Goal: Task Accomplishment & Management: Complete application form

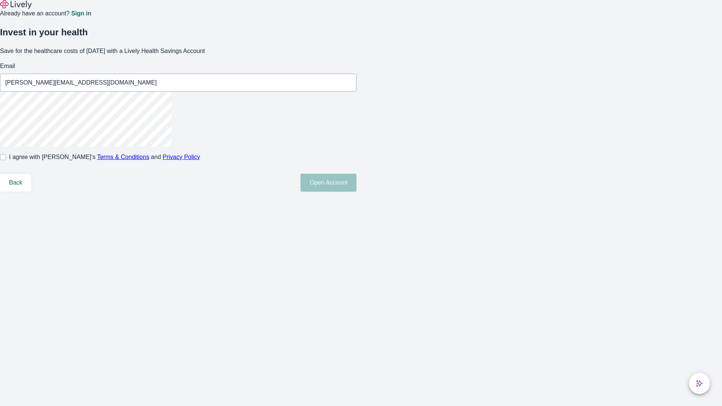
click at [6, 160] on input "I agree with Lively’s Terms & Conditions and Privacy Policy" at bounding box center [3, 157] width 6 height 6
checkbox input "true"
click at [357, 192] on button "Open Account" at bounding box center [329, 183] width 56 height 18
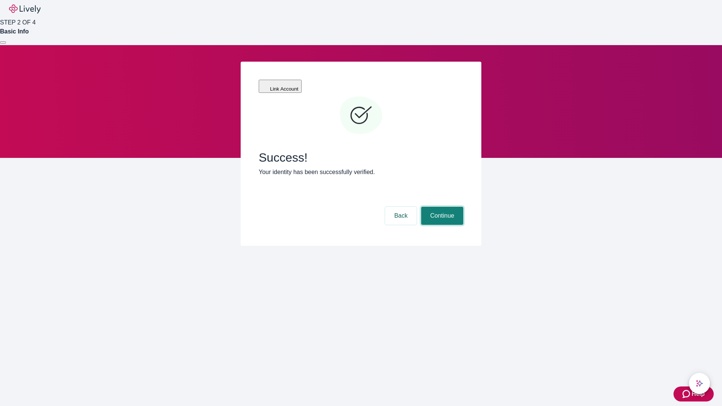
click at [441, 207] on button "Continue" at bounding box center [442, 216] width 42 height 18
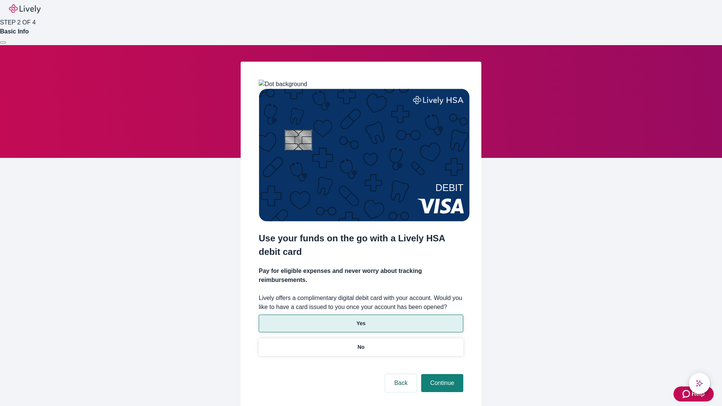
click at [361, 320] on p "Yes" at bounding box center [361, 324] width 9 height 8
click at [441, 374] on button "Continue" at bounding box center [442, 383] width 42 height 18
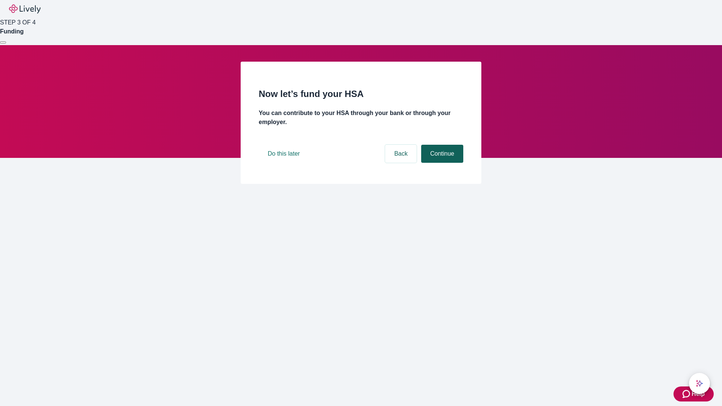
click at [441, 163] on button "Continue" at bounding box center [442, 154] width 42 height 18
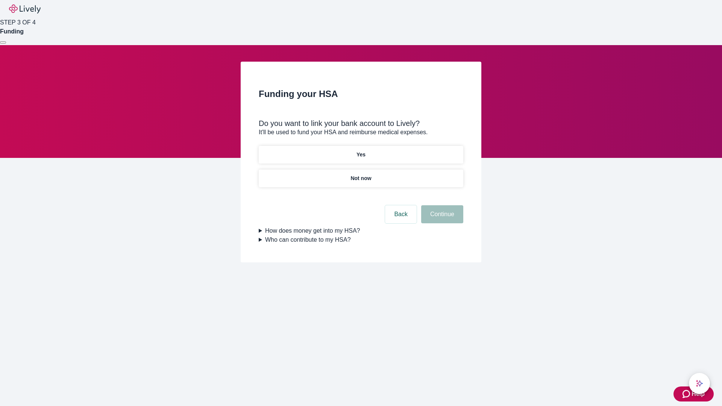
click at [361, 175] on p "Not now" at bounding box center [361, 179] width 21 height 8
click at [441, 219] on button "Continue" at bounding box center [442, 214] width 42 height 18
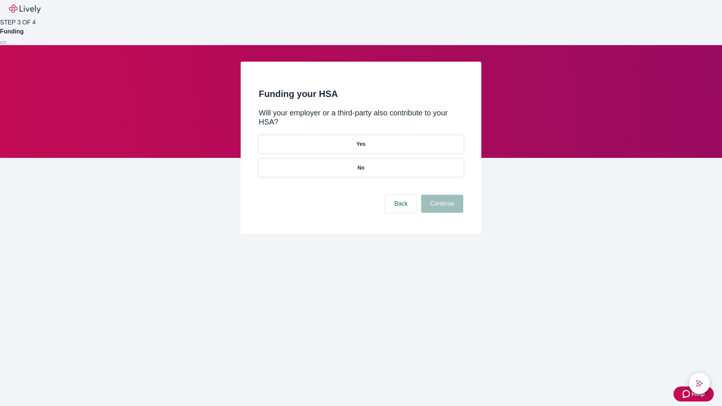
click at [361, 164] on p "No" at bounding box center [361, 168] width 7 height 8
click at [441, 195] on button "Continue" at bounding box center [442, 204] width 42 height 18
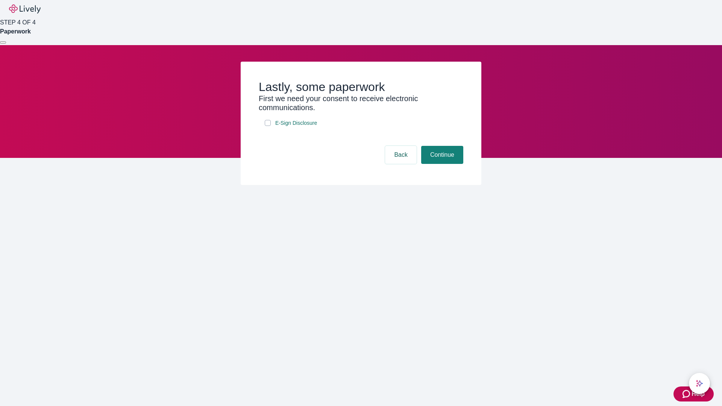
click at [268, 126] on input "E-Sign Disclosure" at bounding box center [268, 123] width 6 height 6
checkbox input "true"
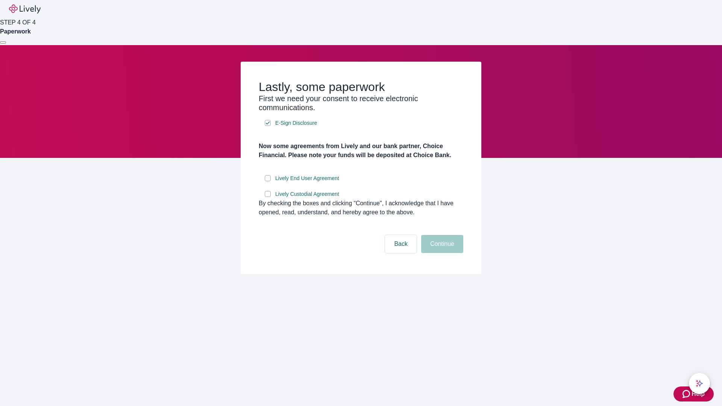
click at [268, 181] on input "Lively End User Agreement" at bounding box center [268, 178] width 6 height 6
checkbox input "true"
click at [268, 197] on input "Lively Custodial Agreement" at bounding box center [268, 194] width 6 height 6
checkbox input "true"
click at [441, 253] on button "Continue" at bounding box center [442, 244] width 42 height 18
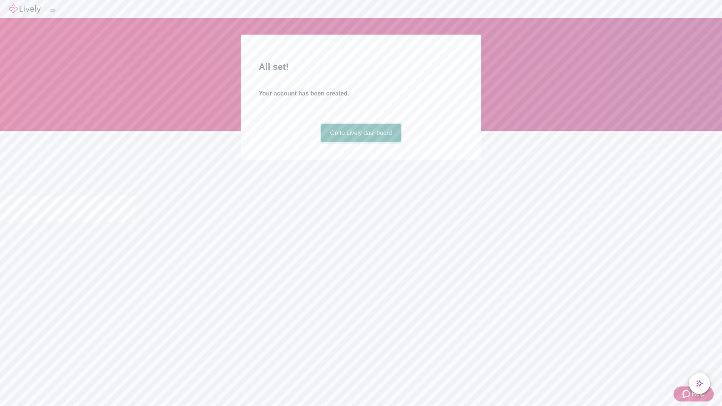
click at [361, 142] on link "Go to Lively dashboard" at bounding box center [361, 133] width 80 height 18
